Goal: Task Accomplishment & Management: Use online tool/utility

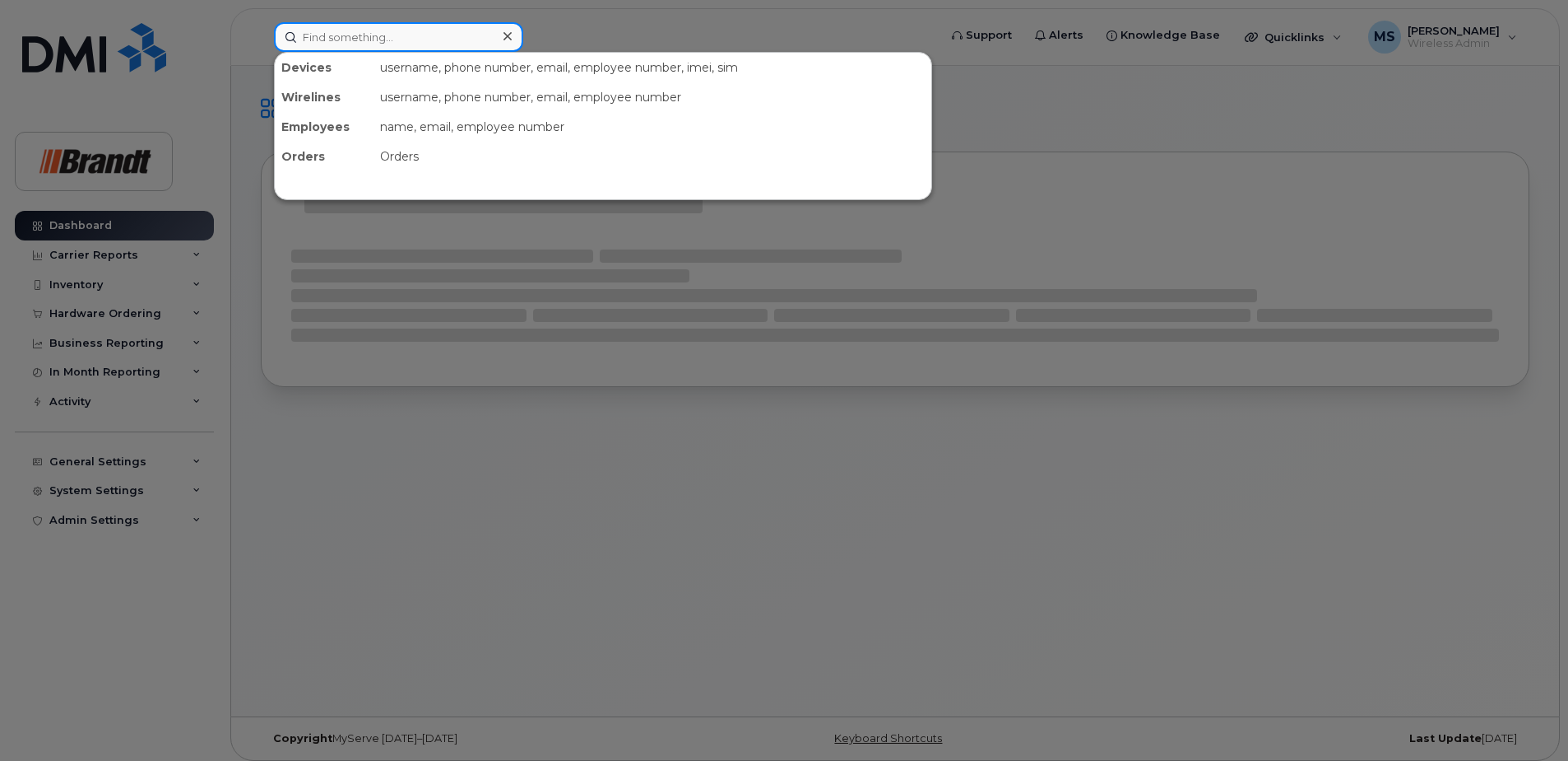
paste input "7802636360"
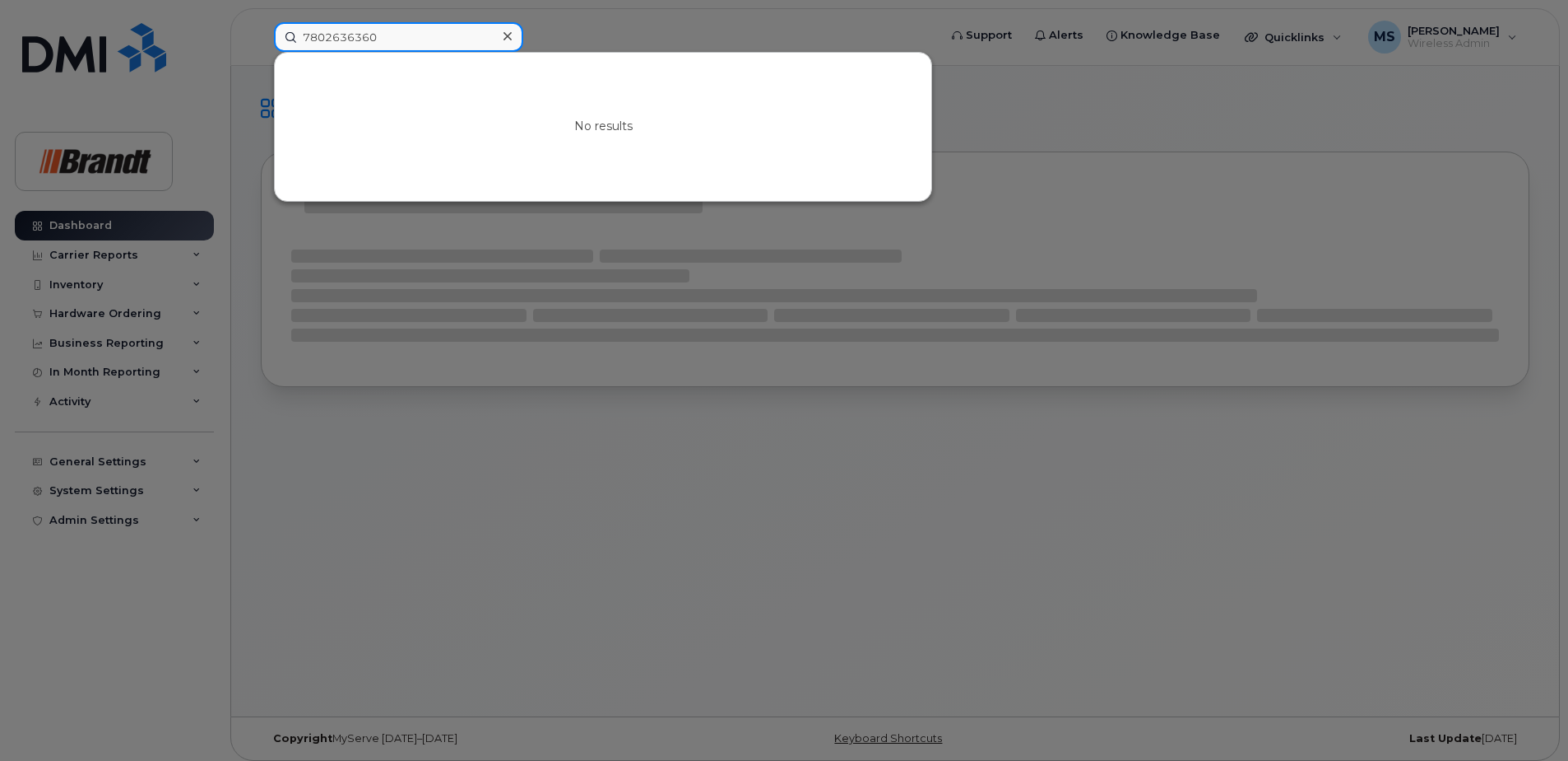
click at [453, 43] on input "7802636360" at bounding box center [399, 37] width 250 height 30
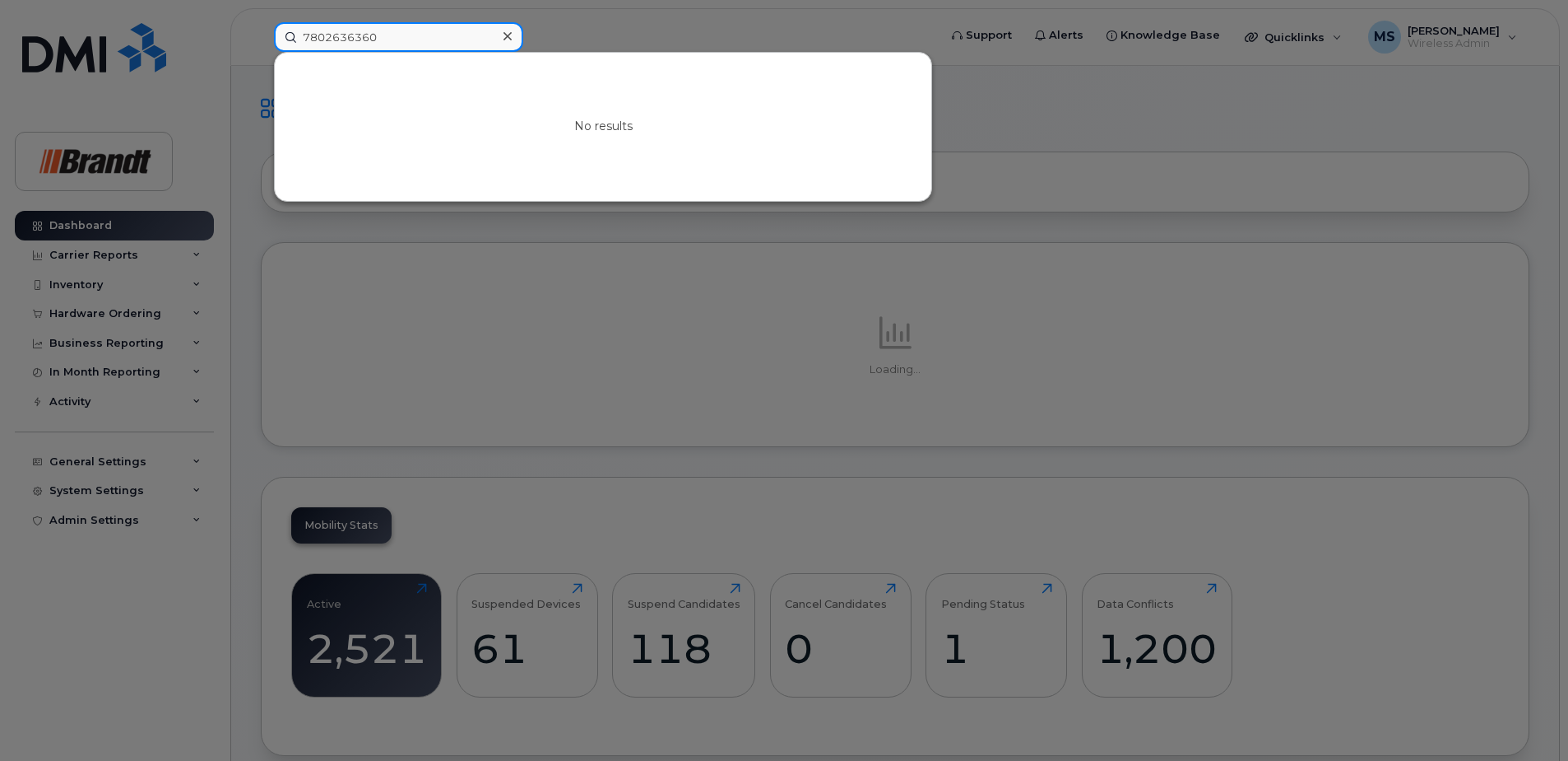
click at [476, 39] on input "7802636360" at bounding box center [399, 37] width 250 height 30
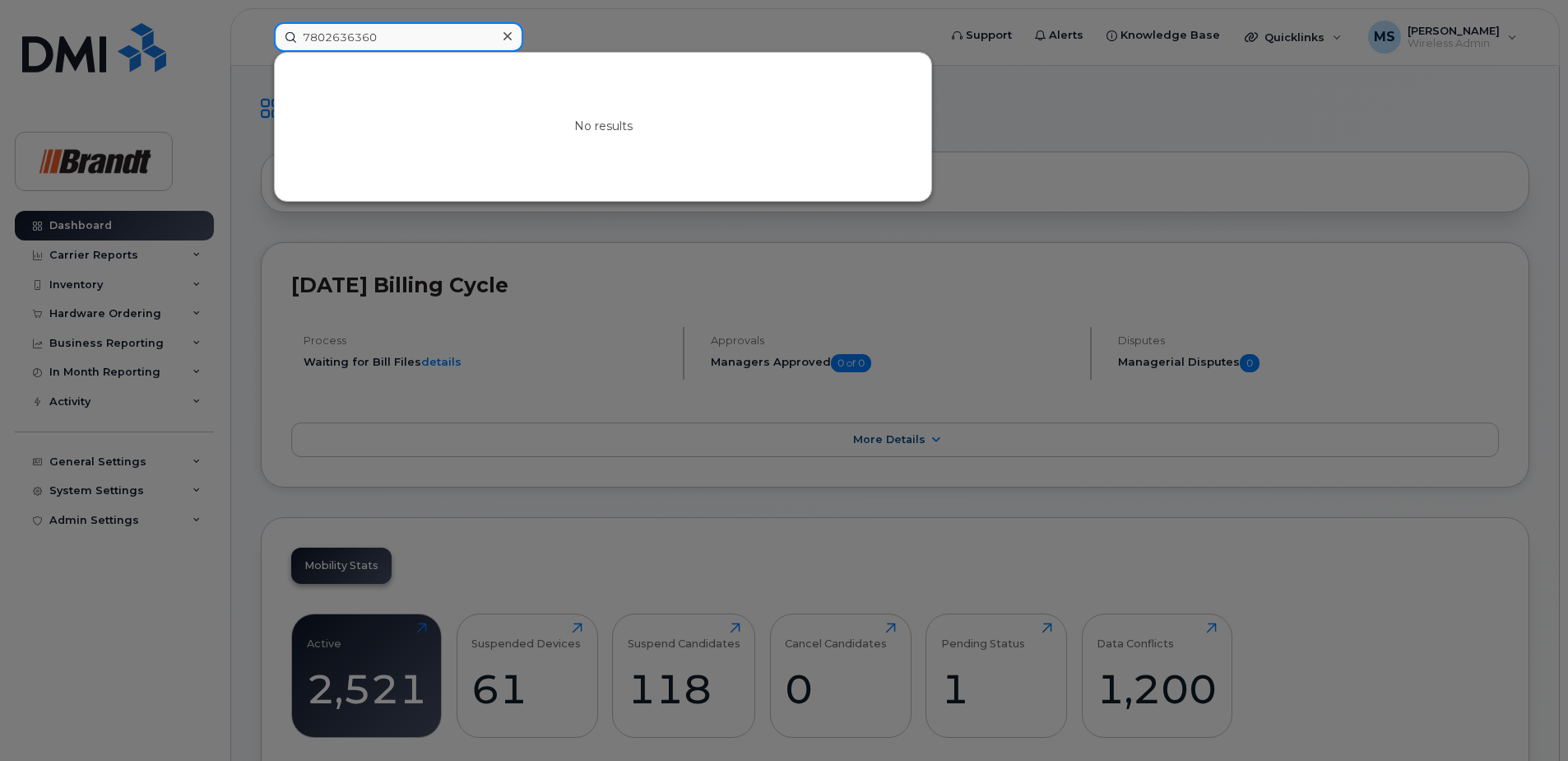
click at [464, 35] on input "7802636360" at bounding box center [399, 37] width 250 height 30
drag, startPoint x: 464, startPoint y: 35, endPoint x: 440, endPoint y: 42, distance: 25.0
click at [440, 42] on input "7802636360" at bounding box center [399, 37] width 250 height 30
drag, startPoint x: 209, startPoint y: 54, endPoint x: 0, endPoint y: 60, distance: 209.1
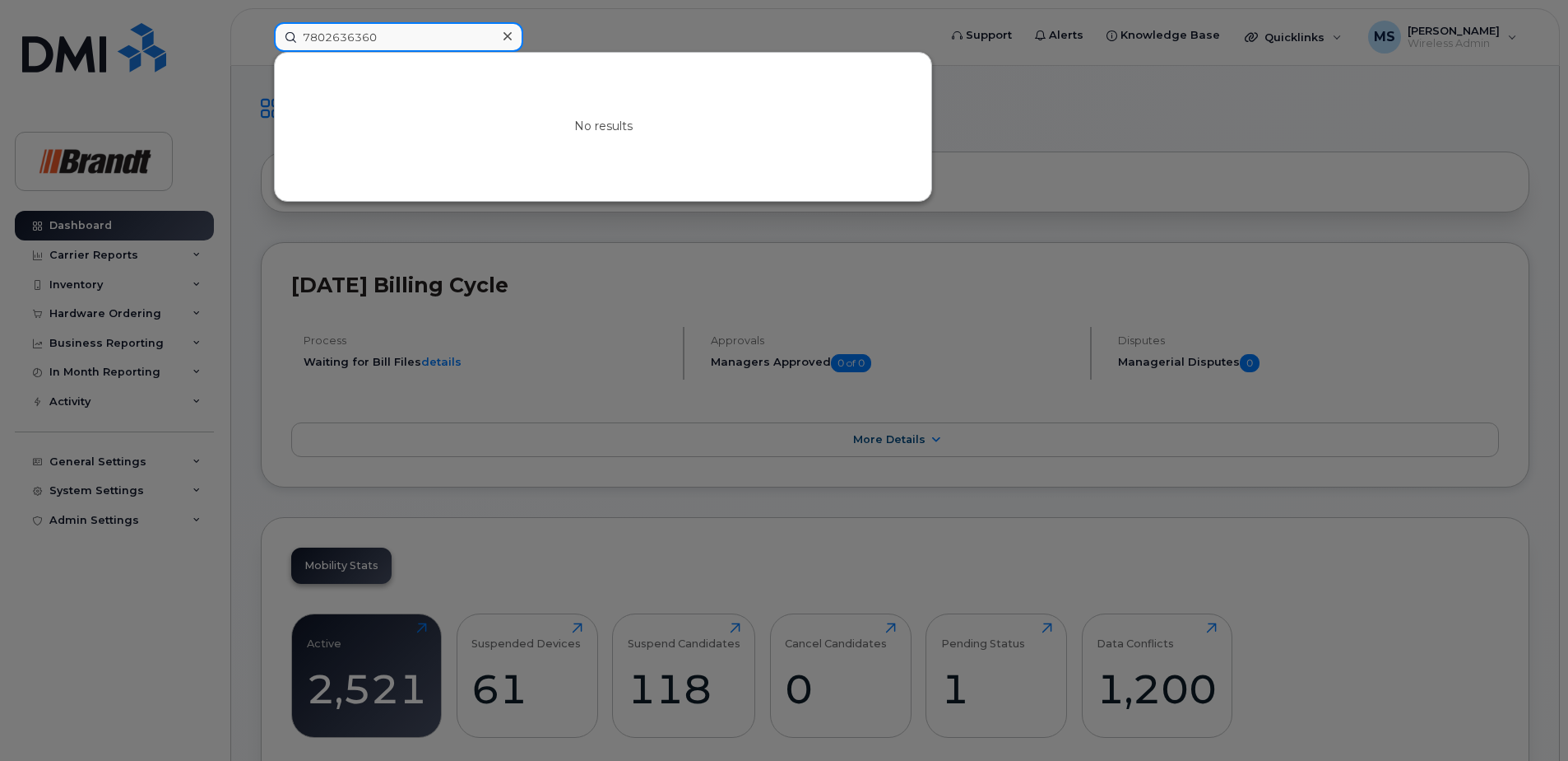
paste input
drag, startPoint x: 424, startPoint y: 39, endPoint x: 0, endPoint y: 39, distance: 424.0
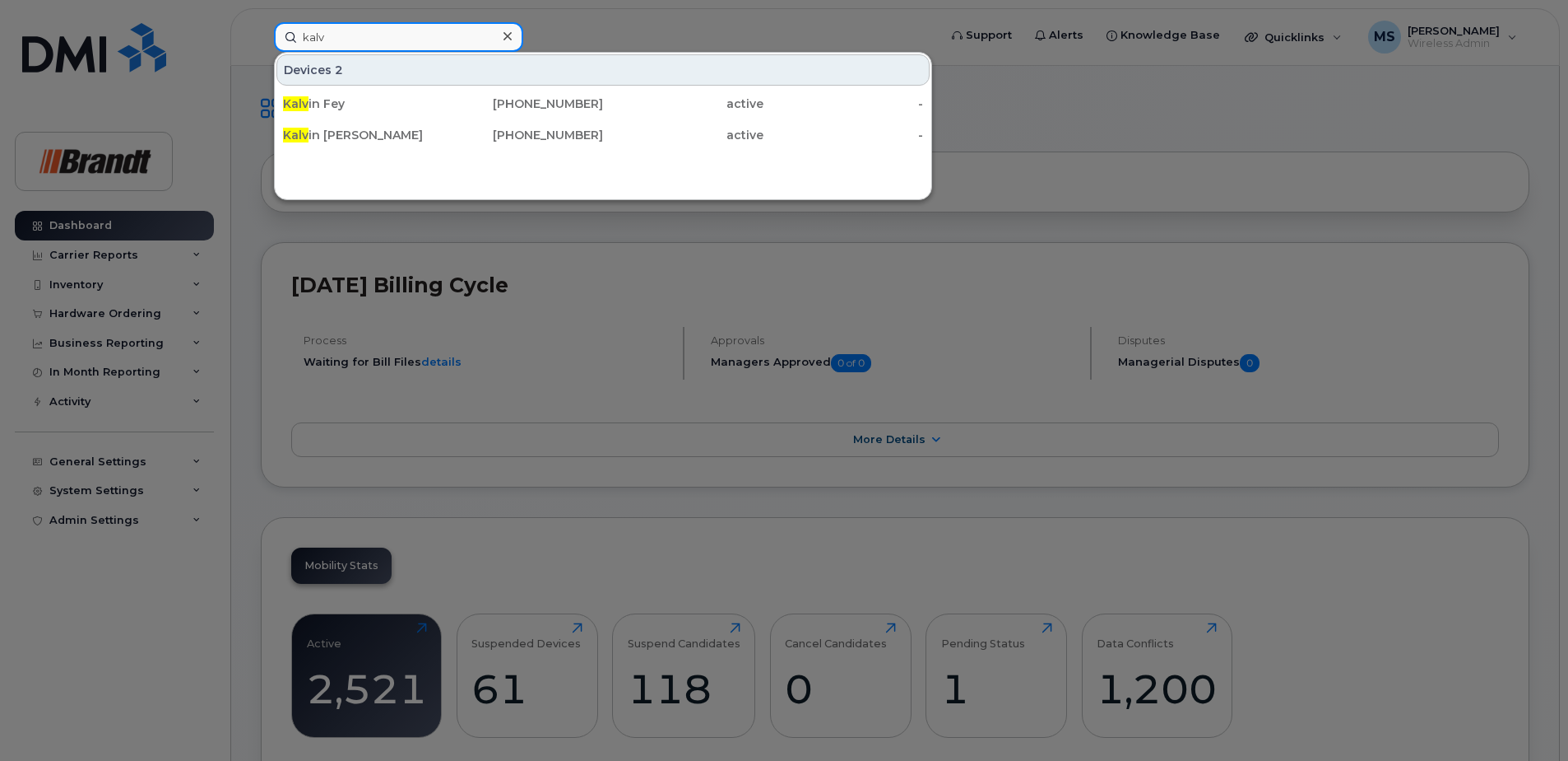
drag, startPoint x: 387, startPoint y: 32, endPoint x: 167, endPoint y: 31, distance: 220.0
click at [261, 31] on div "kalv Devices 2 Kalv in Fey 204-794-7828 active - Kalv in George 365-994-3491 ac…" at bounding box center [600, 37] width 680 height 30
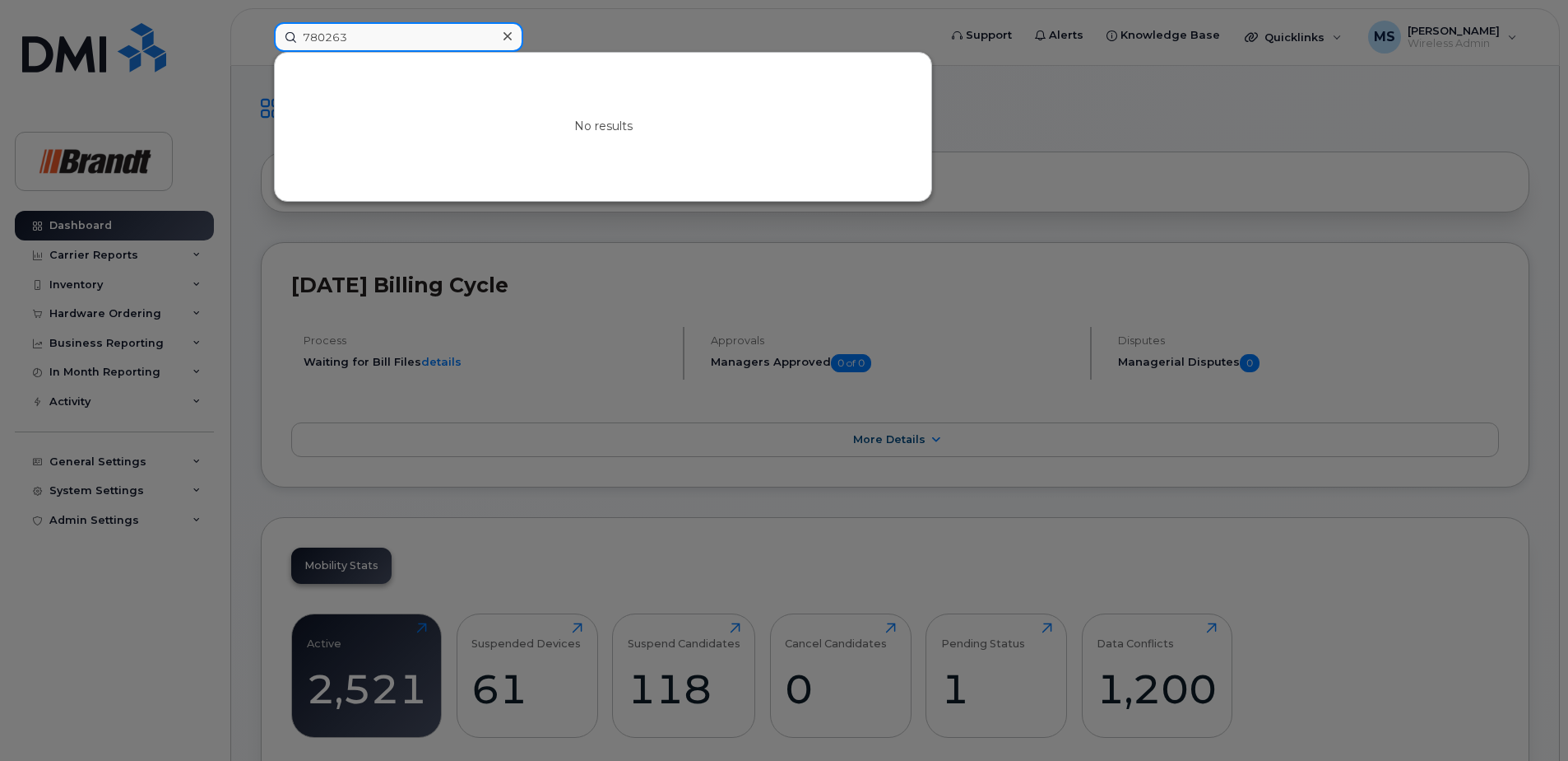
drag, startPoint x: 367, startPoint y: 44, endPoint x: 0, endPoint y: 31, distance: 367.2
click at [261, 30] on div "780263 No results" at bounding box center [600, 37] width 680 height 30
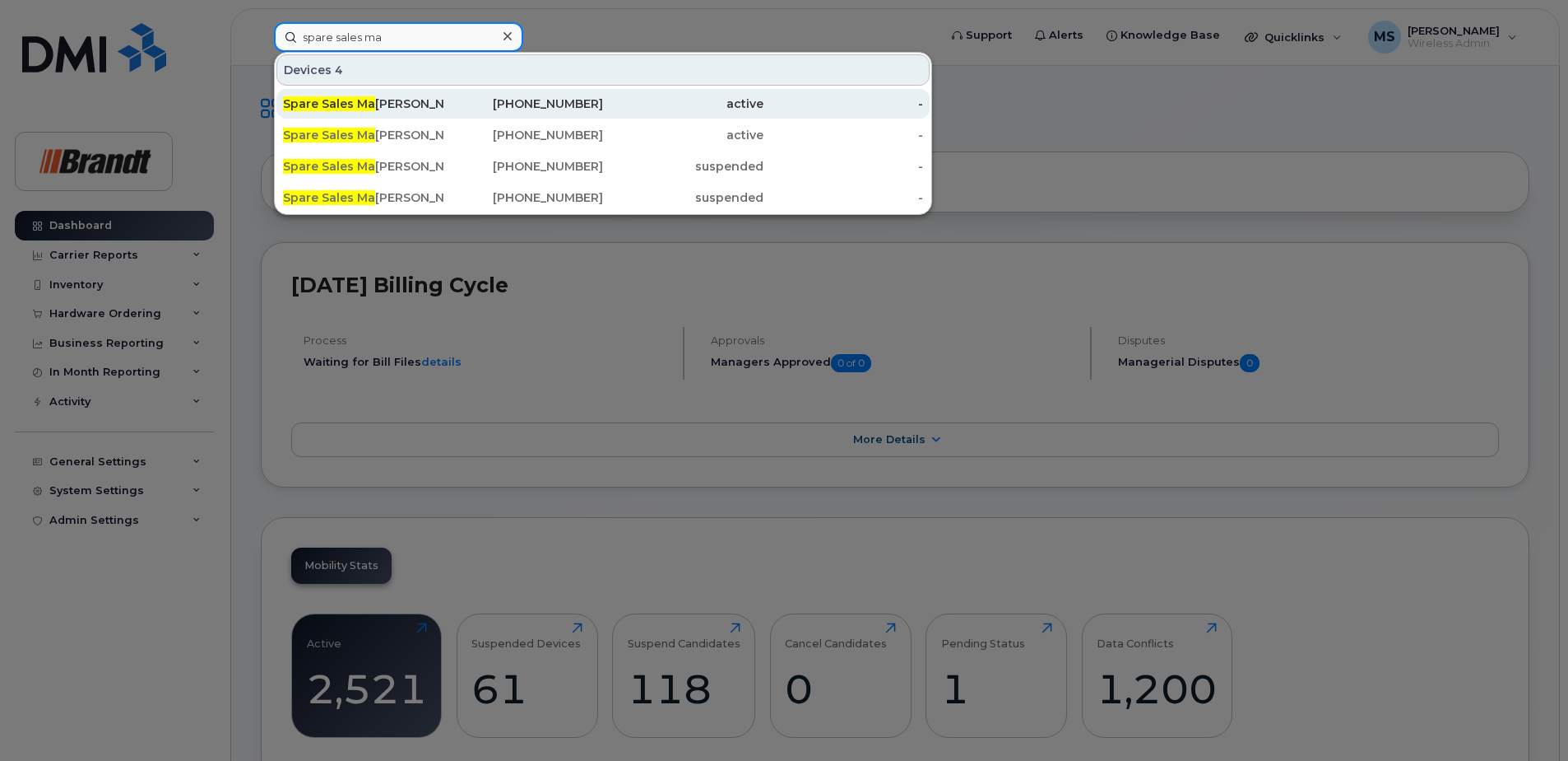
type input "spare sales ma"
click at [448, 100] on div "780-293-6360" at bounding box center [523, 104] width 161 height 16
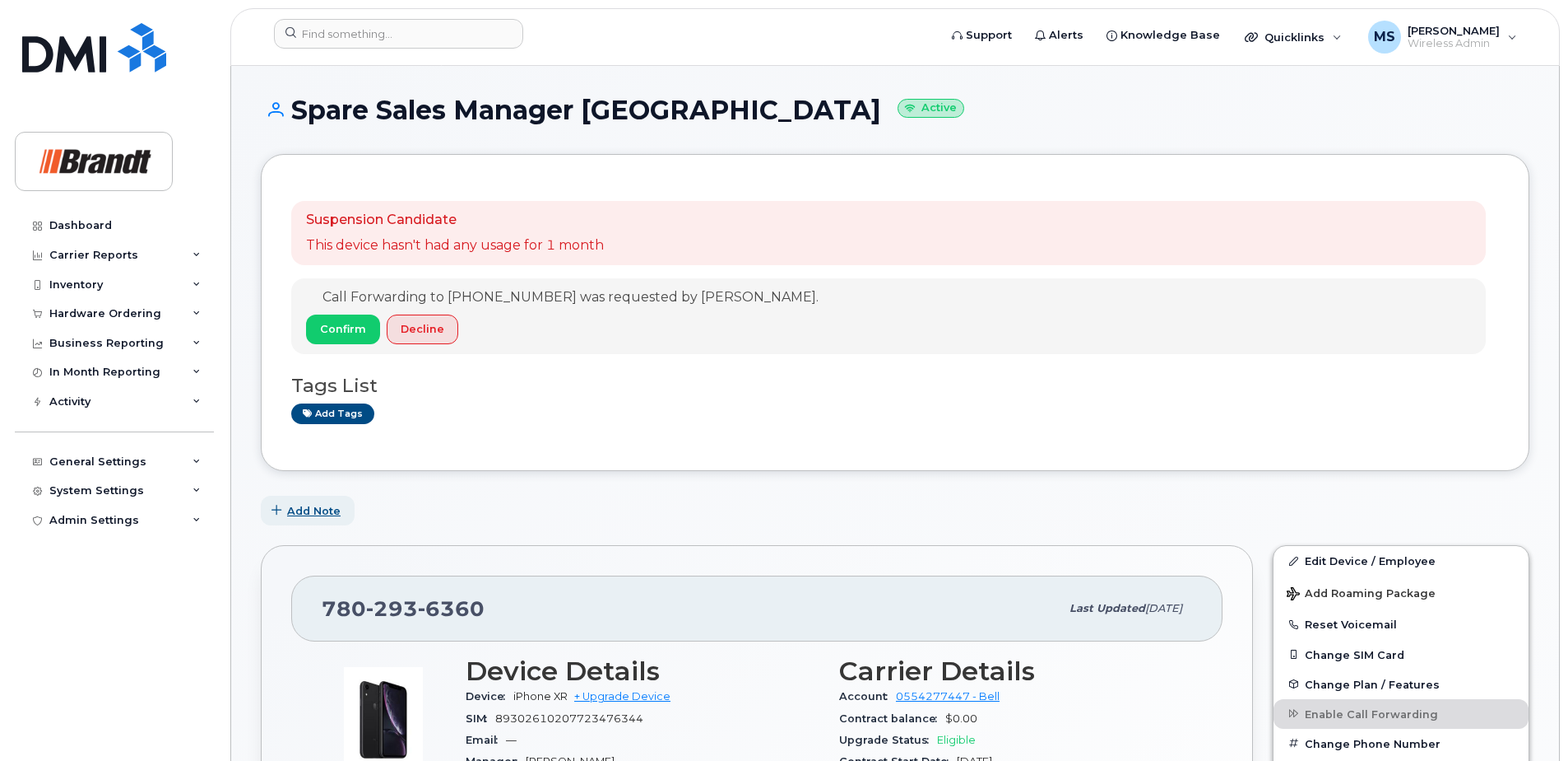
click at [324, 510] on span "Add Note" at bounding box center [314, 511] width 54 height 16
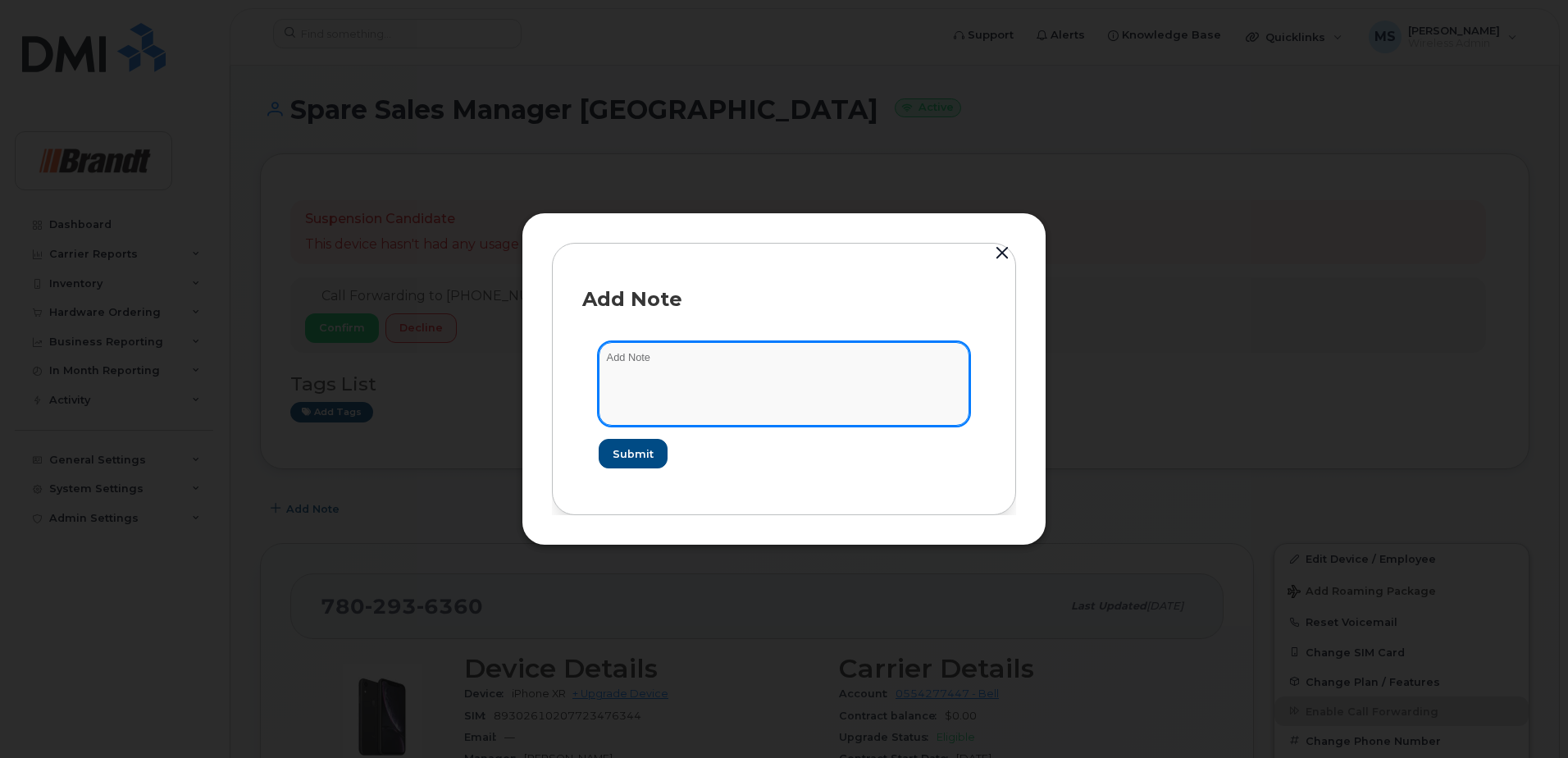
click at [741, 394] on textarea at bounding box center [784, 384] width 371 height 84
type textarea "DO NOT reuse unless it is for this role."
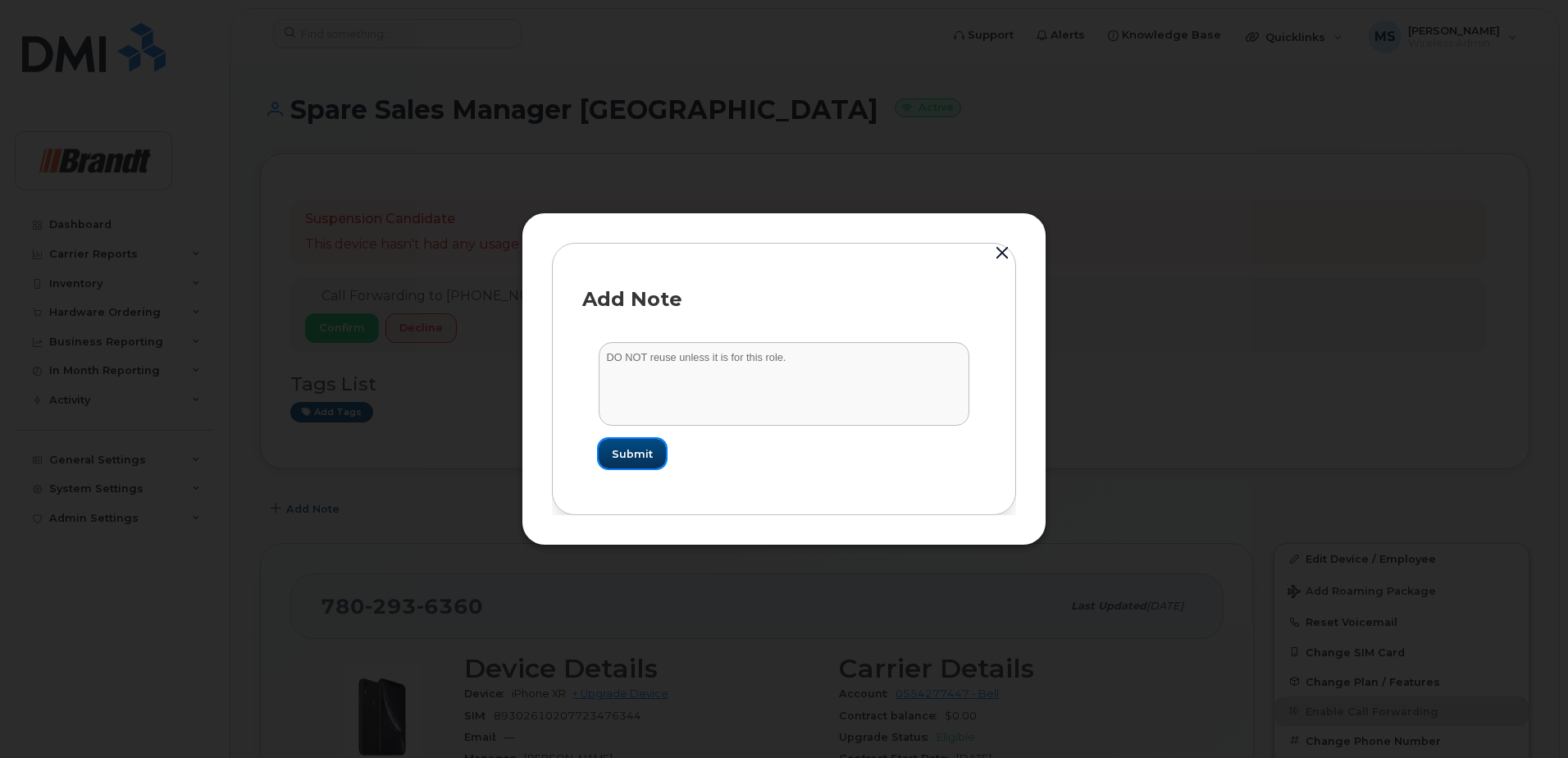
click at [654, 453] on button "Submit" at bounding box center [633, 454] width 68 height 30
